Goal: Transaction & Acquisition: Purchase product/service

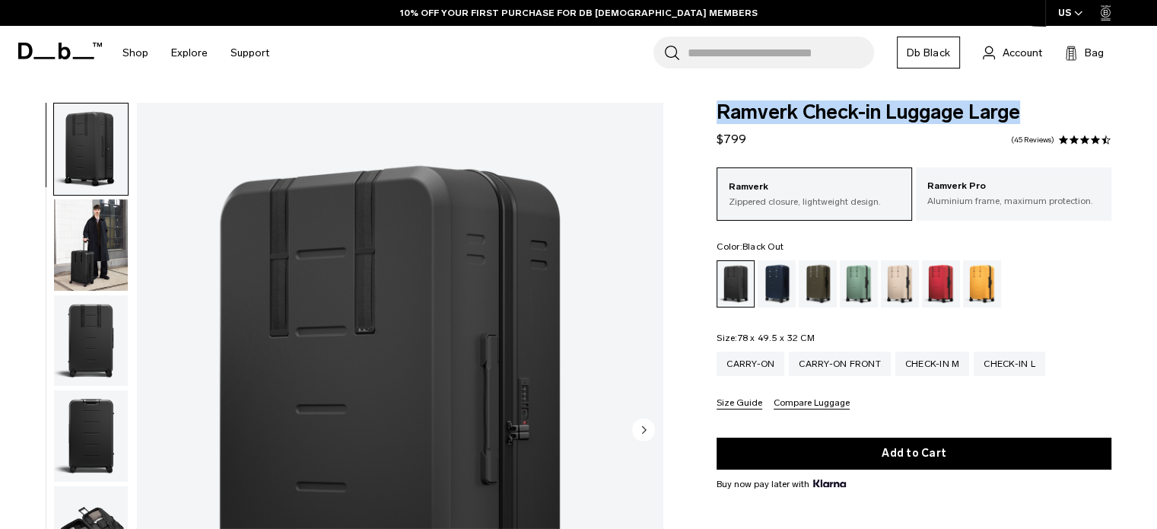
drag, startPoint x: 718, startPoint y: 106, endPoint x: 1034, endPoint y: 99, distance: 316.4
click at [960, 99] on body "Skip to content BUY NOW, PAY LATER WITH [PERSON_NAME] 10% OFF YOUR FIRST PURCHA…" at bounding box center [578, 264] width 1157 height 529
copy span "Ramverk Check-in Luggage Large"
